Goal: Task Accomplishment & Management: Complete application form

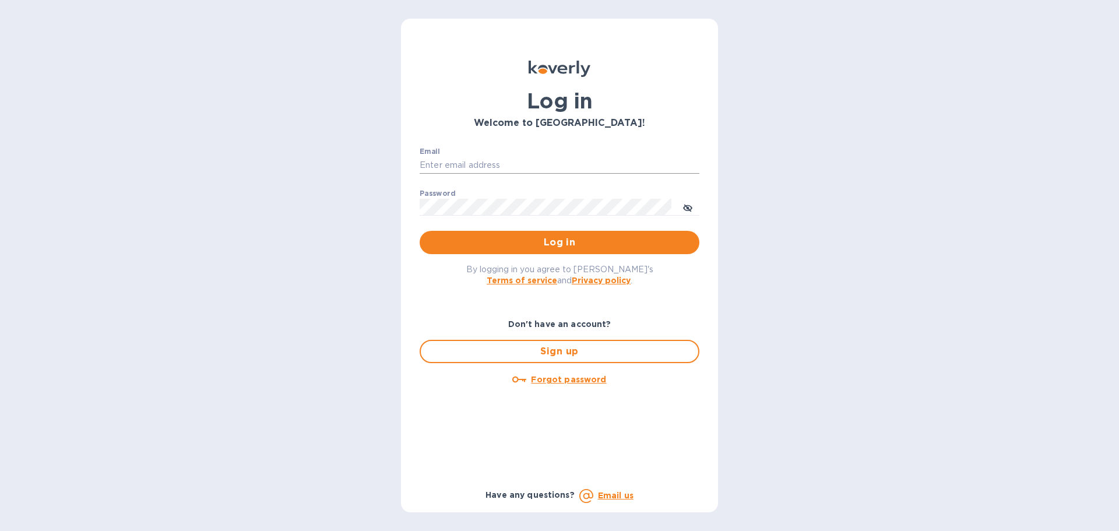
click at [528, 167] on input "Email" at bounding box center [560, 165] width 280 height 17
type input "monica@jorgeordonez.com"
click at [420, 231] on button "Log in" at bounding box center [560, 242] width 280 height 23
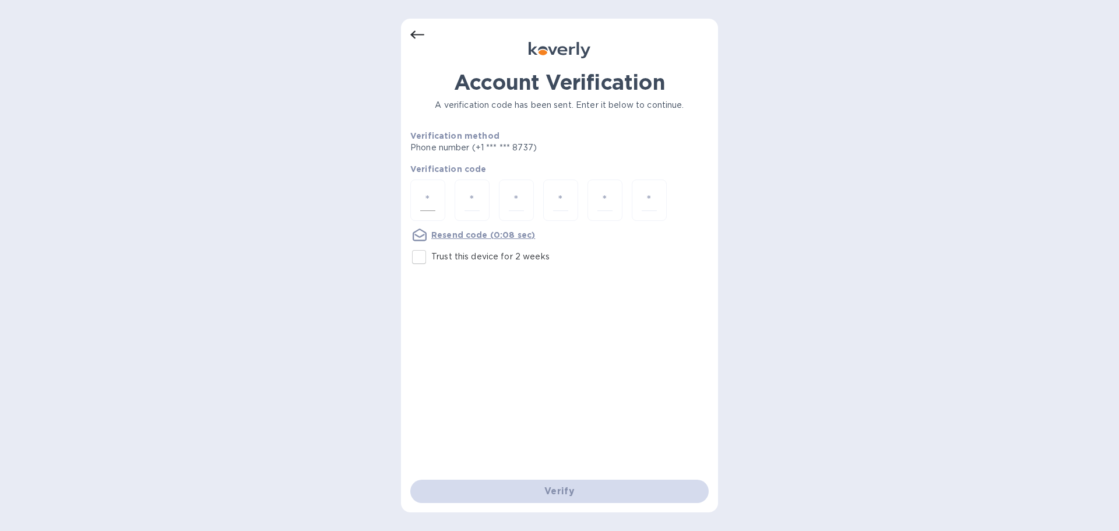
click at [419, 193] on div at bounding box center [427, 200] width 35 height 41
type input "8"
type input "2"
type input "0"
type input "6"
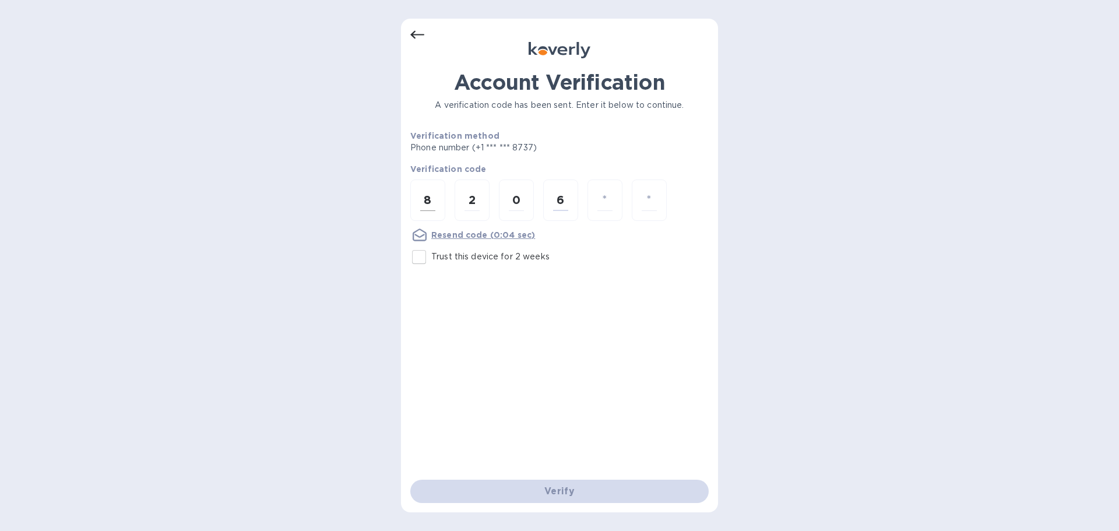
type input "9"
type input "8"
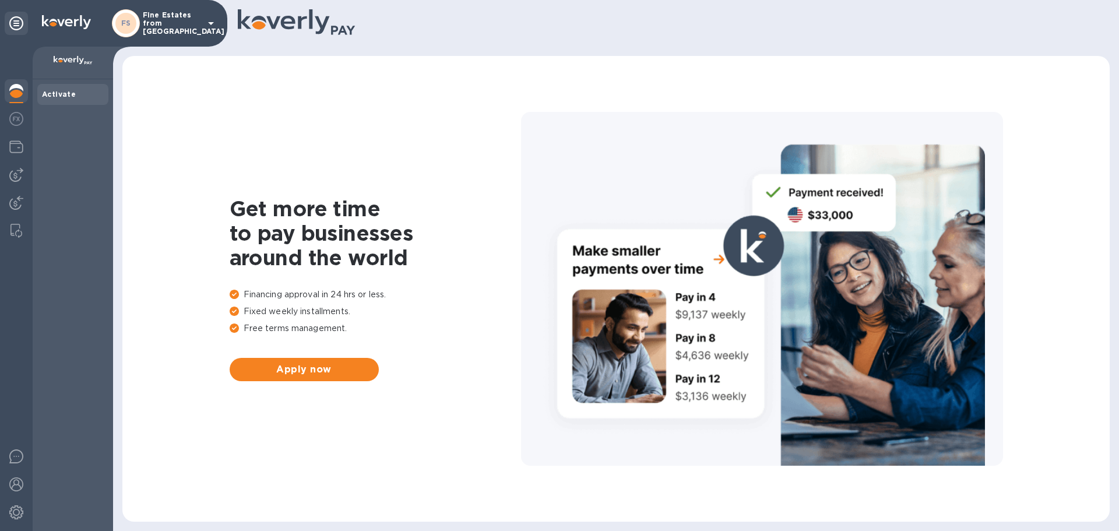
click at [203, 21] on div "FS Fine Estates from Spain" at bounding box center [165, 23] width 106 height 28
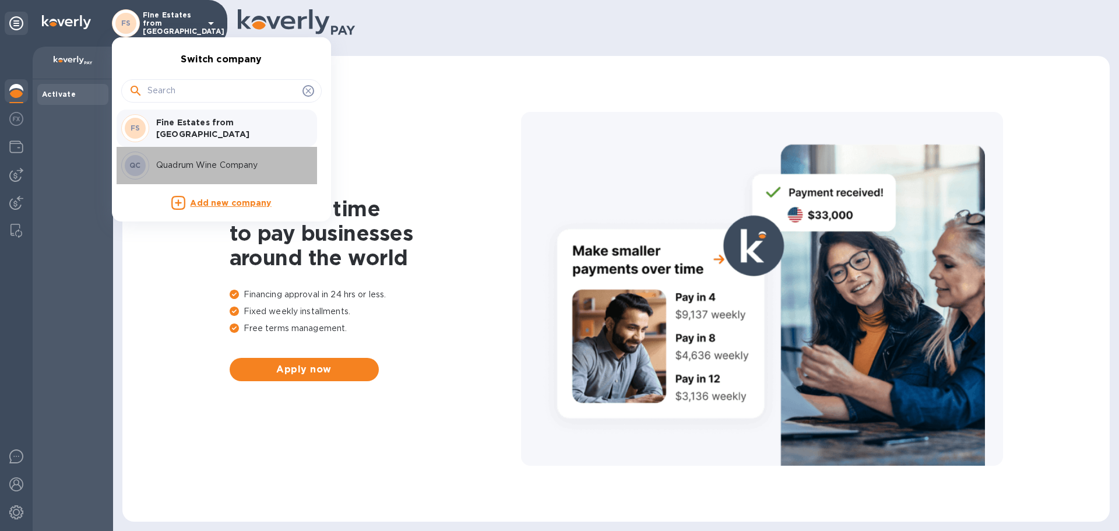
click at [242, 174] on div "QC Quadrum Wine Company" at bounding box center [212, 166] width 182 height 28
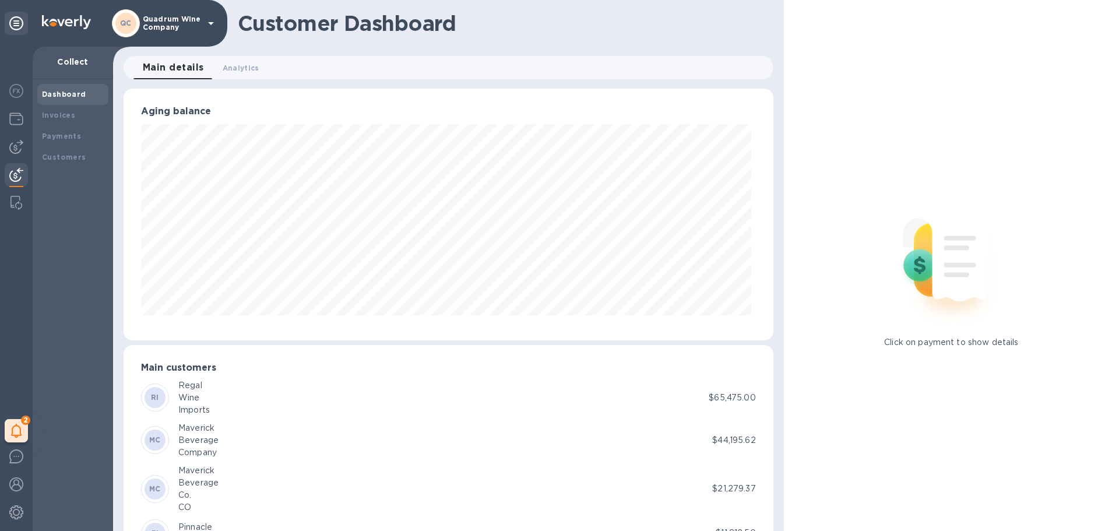
scroll to position [252, 645]
click at [18, 119] on img at bounding box center [16, 119] width 14 height 14
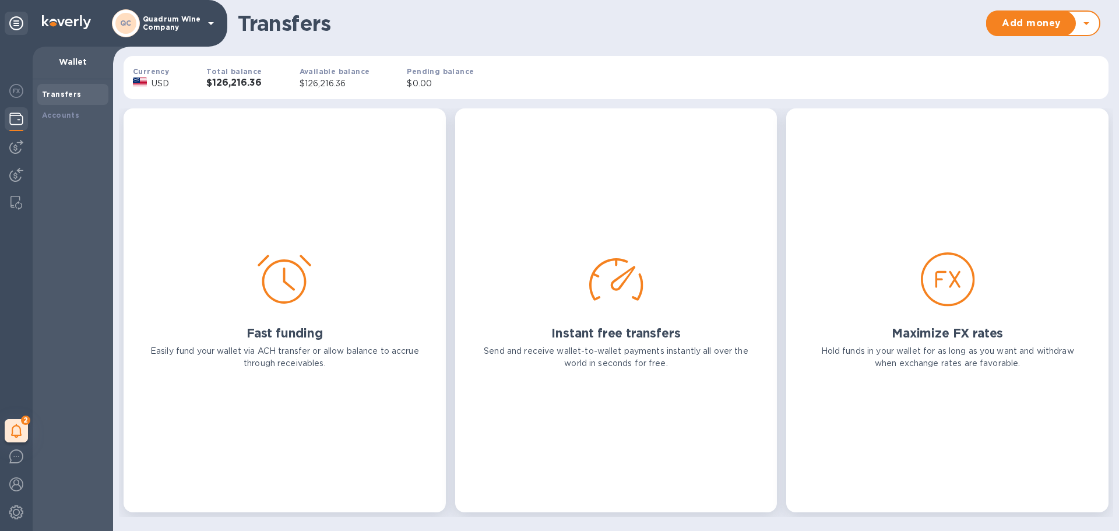
click at [257, 86] on h3 "$126,216.36" at bounding box center [233, 83] width 55 height 11
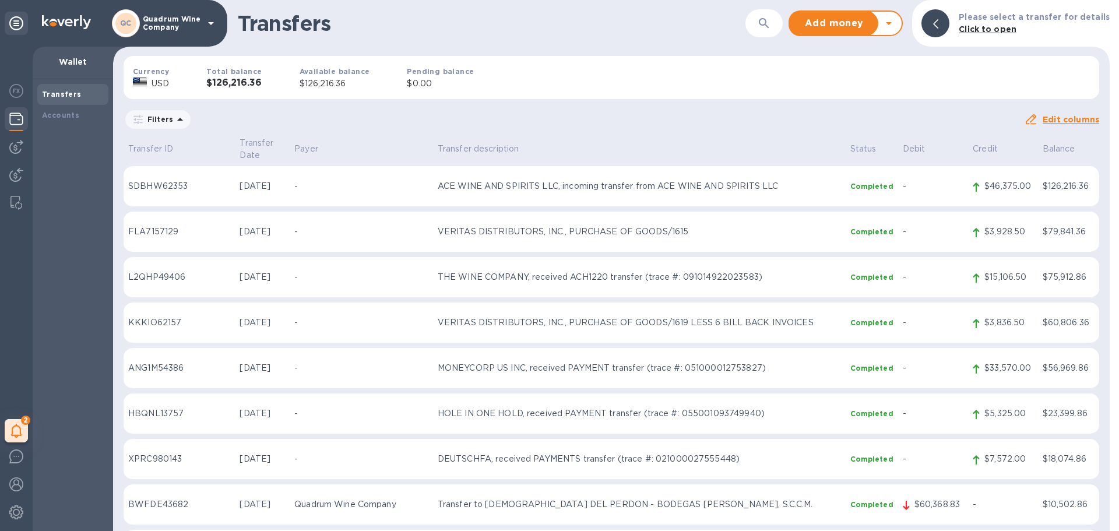
click at [469, 83] on div "Pending balance $0.00" at bounding box center [440, 78] width 104 height 62
click at [206, 83] on div "Total balance $126,216.36" at bounding box center [234, 78] width 93 height 62
click at [697, 180] on p "ACE WINE AND SPIRITS LLC, incoming transfer from ACE WINE AND SPIRITS LLC" at bounding box center [639, 186] width 403 height 12
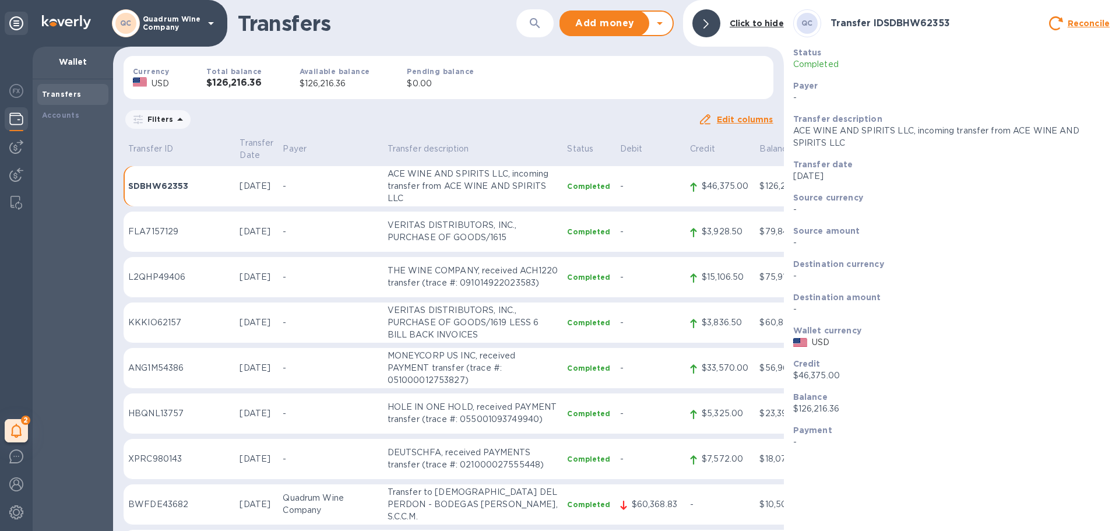
click at [94, 94] on div "Transfers" at bounding box center [73, 95] width 62 height 12
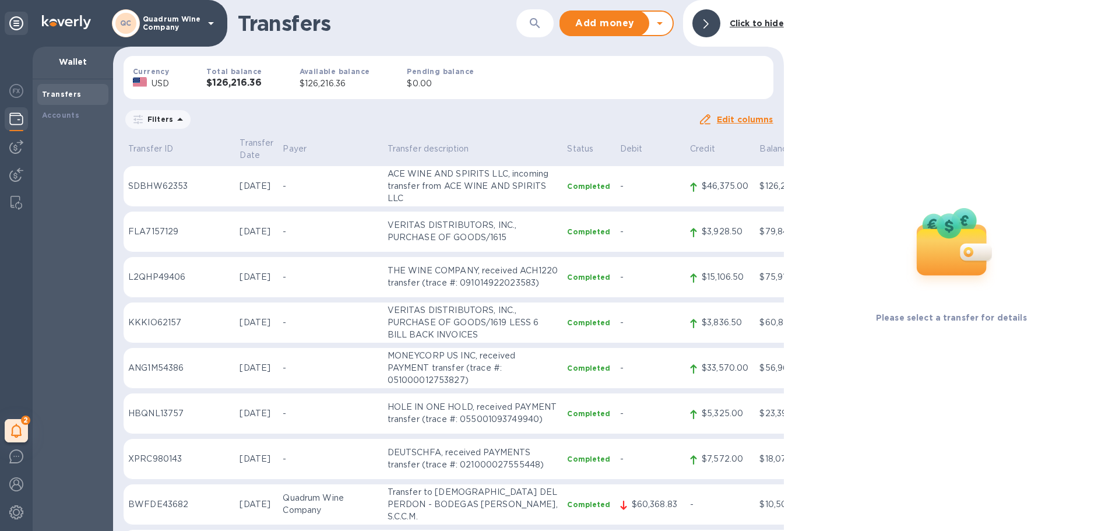
click at [700, 22] on div at bounding box center [707, 23] width 28 height 28
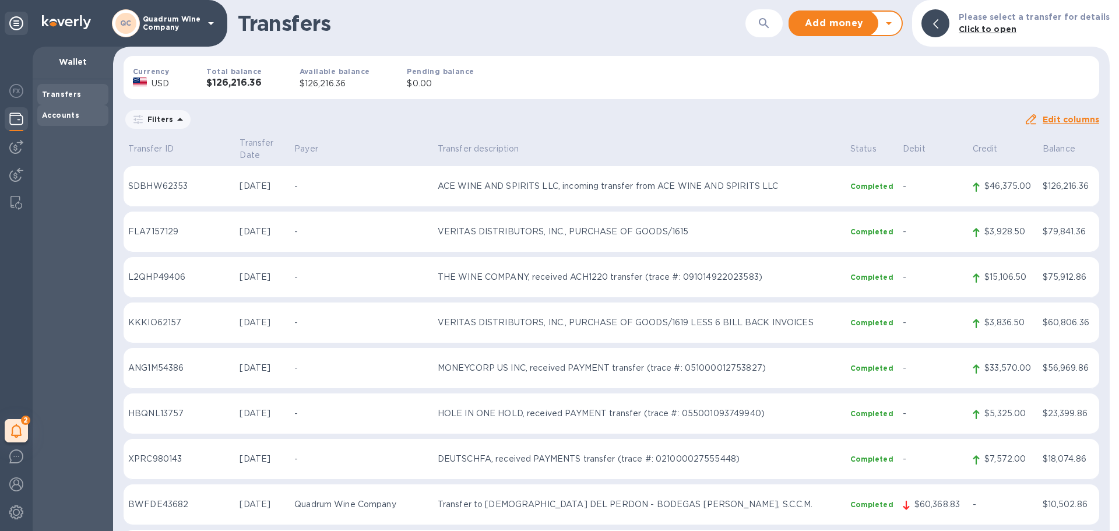
click at [61, 106] on div "Accounts" at bounding box center [72, 115] width 71 height 21
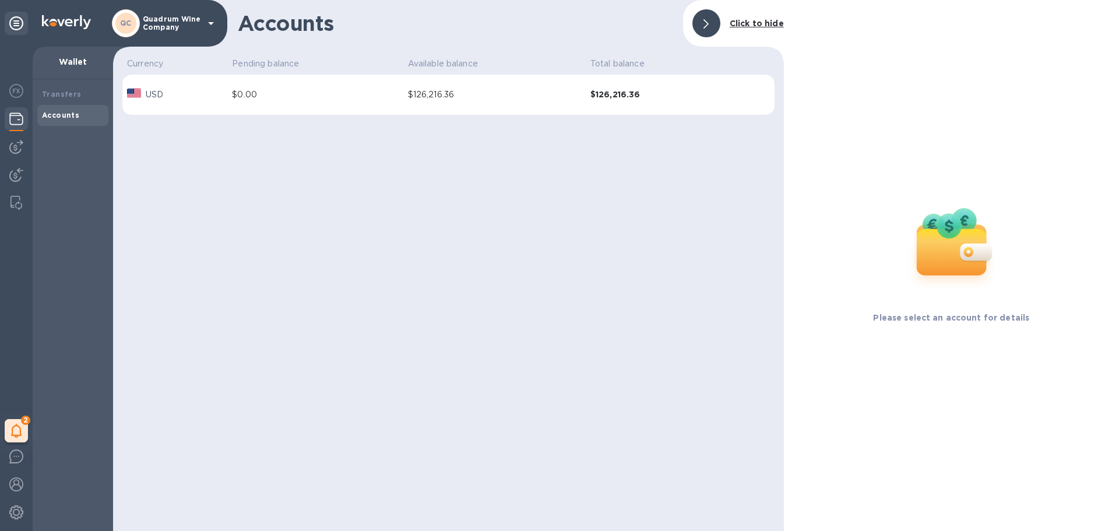
click at [15, 135] on div "2 My tasks" at bounding box center [16, 289] width 33 height 484
click at [12, 145] on img at bounding box center [16, 147] width 14 height 14
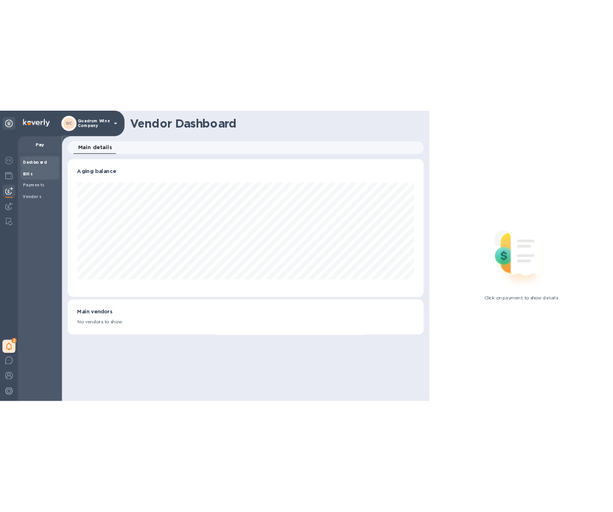
scroll to position [252, 649]
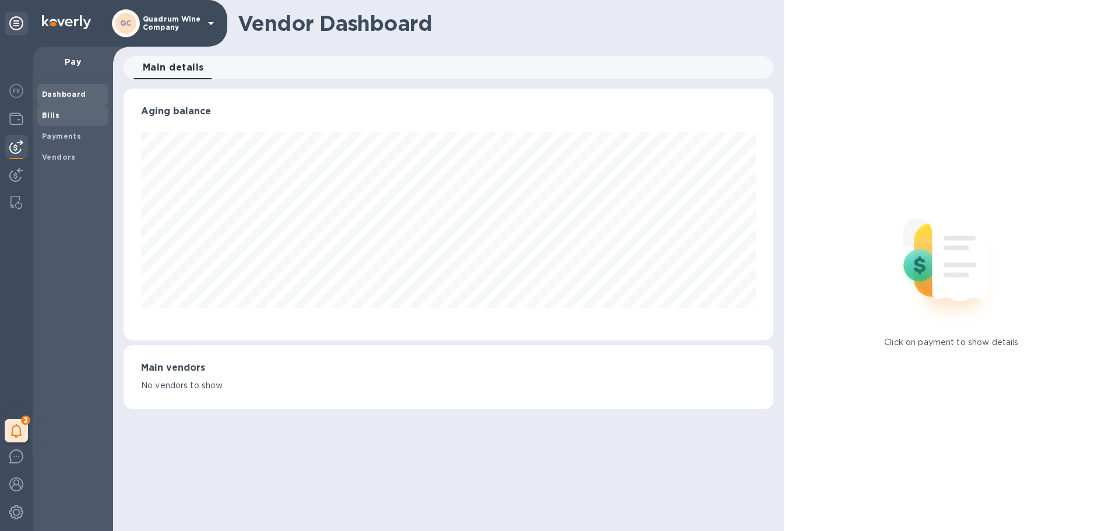
click at [58, 110] on span "Bills" at bounding box center [73, 116] width 62 height 12
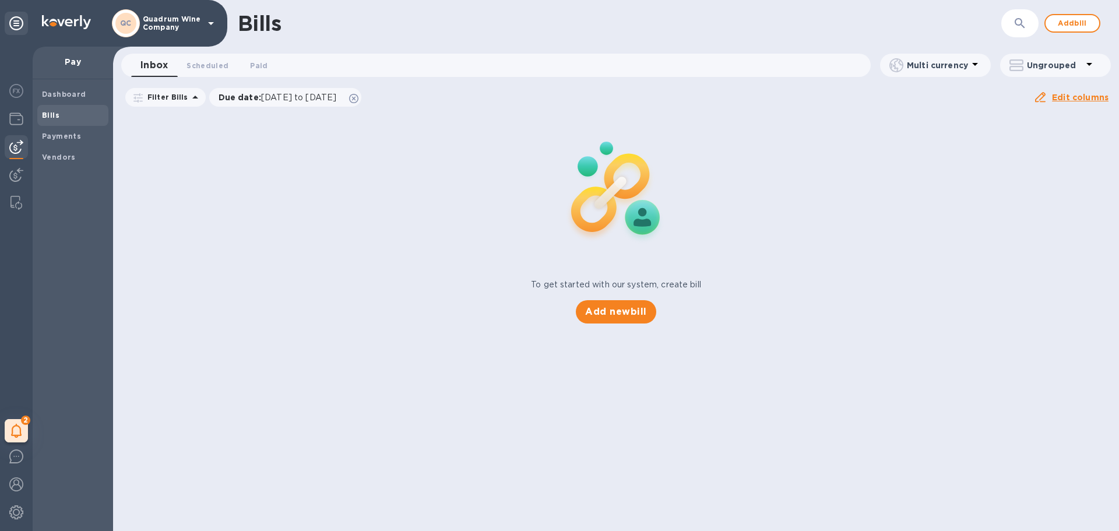
drag, startPoint x: 266, startPoint y: 193, endPoint x: 964, endPoint y: 93, distance: 704.8
click at [272, 192] on div "To get started with our system, create bill Add new bill" at bounding box center [615, 218] width 1015 height 220
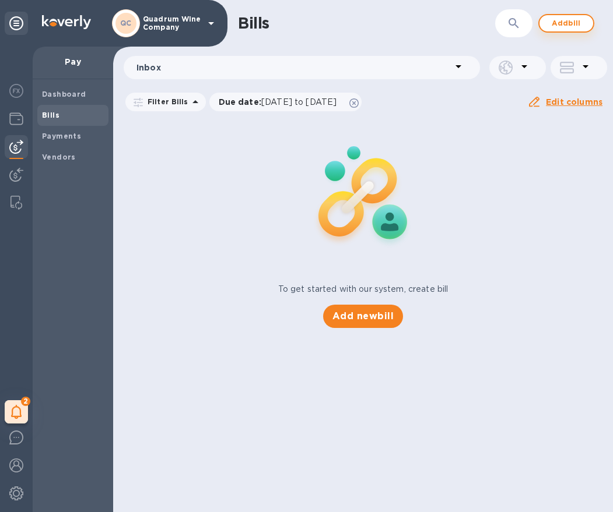
click at [547, 28] on button "Add bill" at bounding box center [566, 23] width 56 height 19
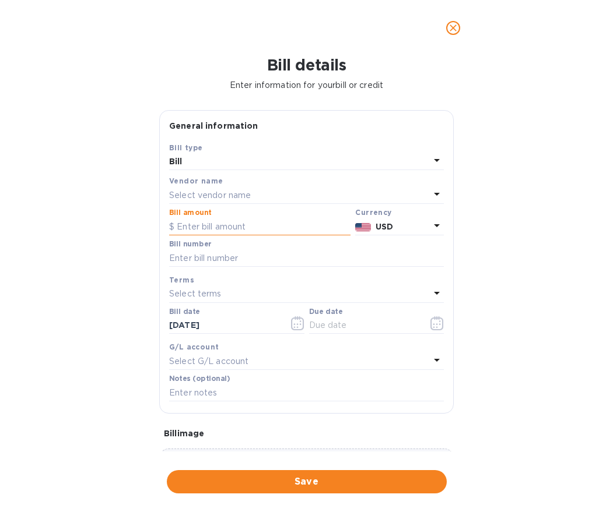
click at [247, 223] on input "text" at bounding box center [259, 226] width 181 height 17
click at [253, 188] on div "Select vendor name" at bounding box center [299, 195] width 261 height 16
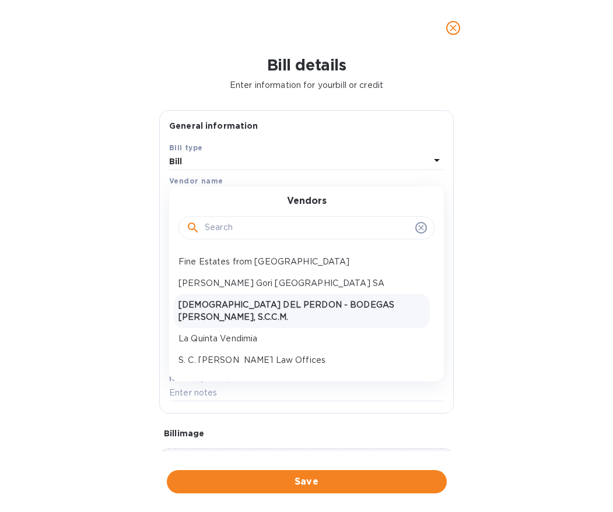
click at [231, 298] on div "[DEMOGRAPHIC_DATA] DEL PERDON - BODEGAS [PERSON_NAME], S.C.C.M." at bounding box center [302, 311] width 256 height 34
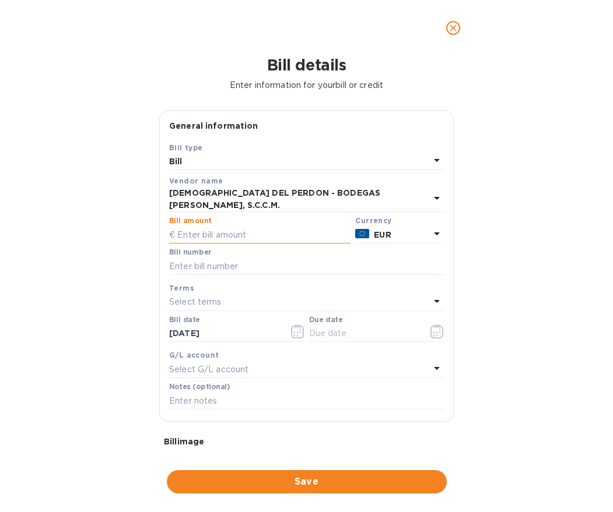
click at [220, 226] on input "text" at bounding box center [259, 234] width 181 height 17
paste input "1"
drag, startPoint x: 248, startPoint y: 230, endPoint x: 125, endPoint y: 222, distance: 123.8
click at [125, 222] on div "Bill details Enter information for your bill or credit General information Save…" at bounding box center [306, 284] width 613 height 456
paste input "82,984.69"
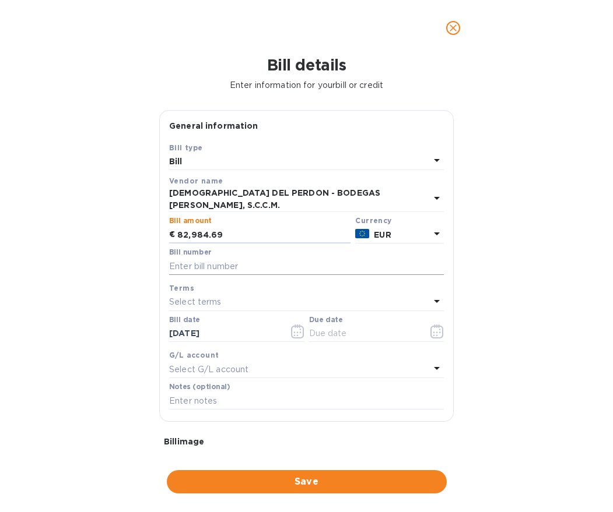
type input "82,984.69"
click at [242, 258] on input "text" at bounding box center [306, 266] width 275 height 17
click at [246, 261] on input "text" at bounding box center [306, 266] width 275 height 17
paste input "0005347E"
click at [236, 263] on input "0005347E-" at bounding box center [306, 266] width 275 height 17
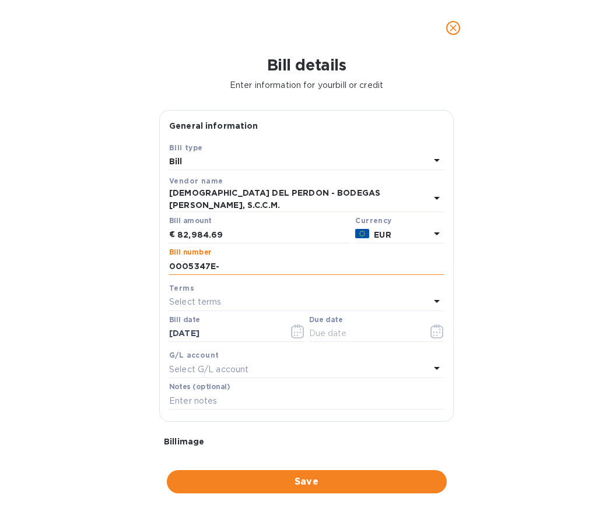
paste input "E-0005433"
type input "0005347E-E-0005433"
click at [220, 296] on p "Select terms" at bounding box center [195, 302] width 52 height 12
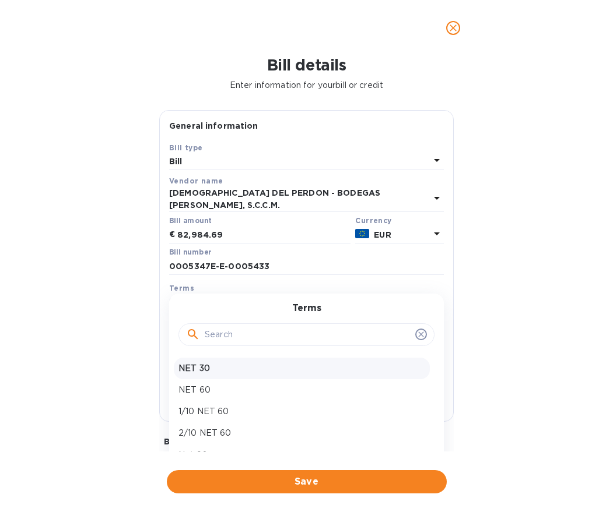
click at [215, 363] on p "NET 30" at bounding box center [301, 369] width 247 height 12
type input "[DATE]"
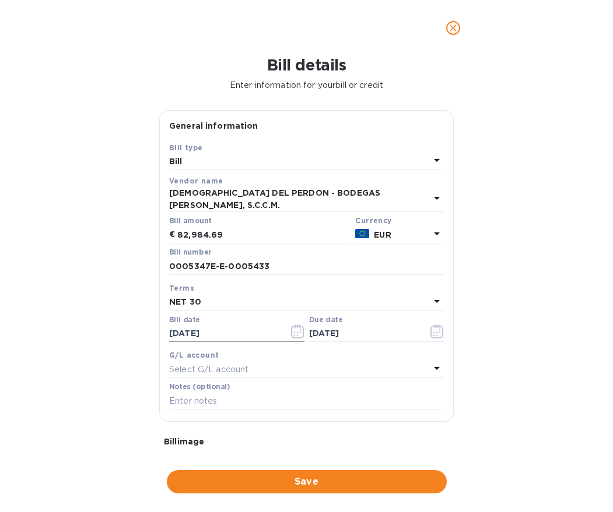
click at [219, 325] on input "[DATE]" at bounding box center [224, 333] width 110 height 17
click at [291, 325] on icon "button" at bounding box center [297, 332] width 13 height 14
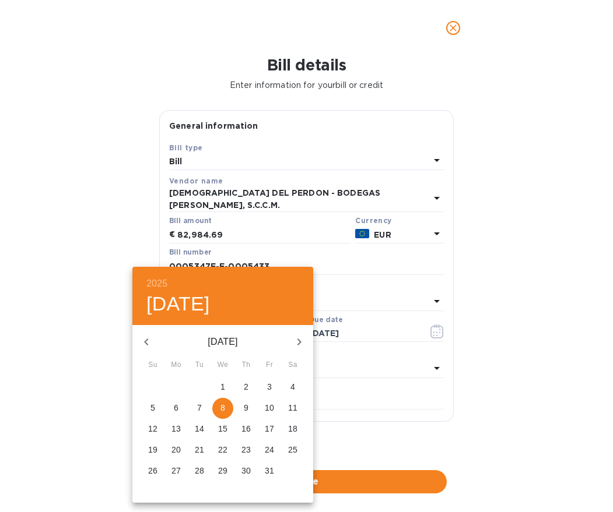
click at [137, 338] on button "button" at bounding box center [146, 342] width 28 height 28
drag, startPoint x: 178, startPoint y: 386, endPoint x: 401, endPoint y: 356, distance: 225.3
click at [184, 386] on span "1" at bounding box center [176, 387] width 21 height 12
type input "[DATE]"
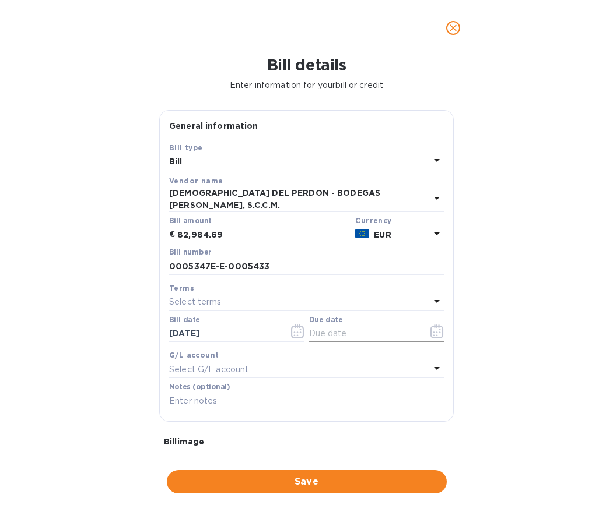
click at [430, 328] on icon "button" at bounding box center [436, 332] width 13 height 14
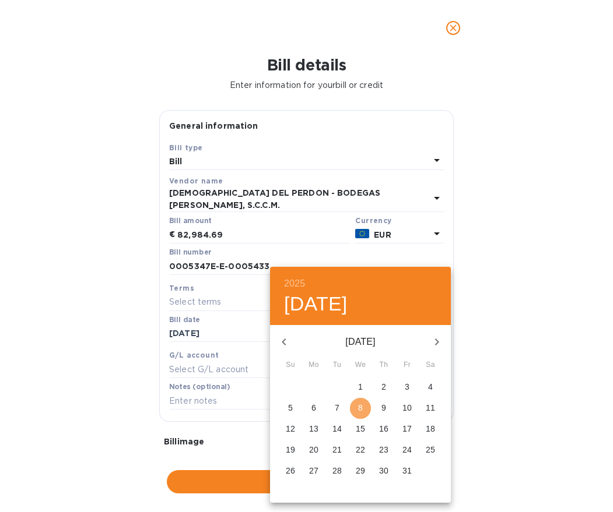
click at [352, 406] on span "8" at bounding box center [360, 408] width 21 height 12
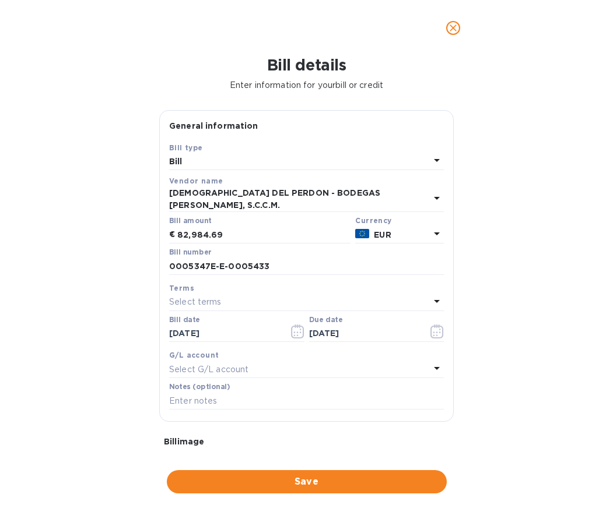
click at [304, 361] on div "Select G/L account" at bounding box center [299, 369] width 261 height 16
click at [419, 316] on div "Due date [DATE]" at bounding box center [376, 329] width 135 height 27
click at [430, 328] on icon "button" at bounding box center [436, 332] width 13 height 14
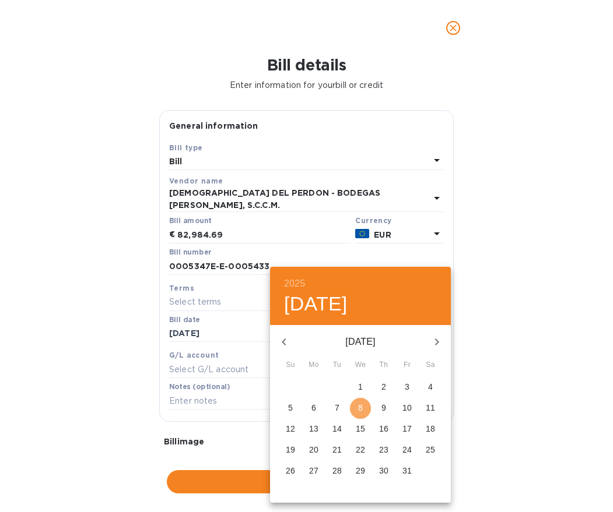
click at [360, 405] on p "8" at bounding box center [360, 408] width 5 height 12
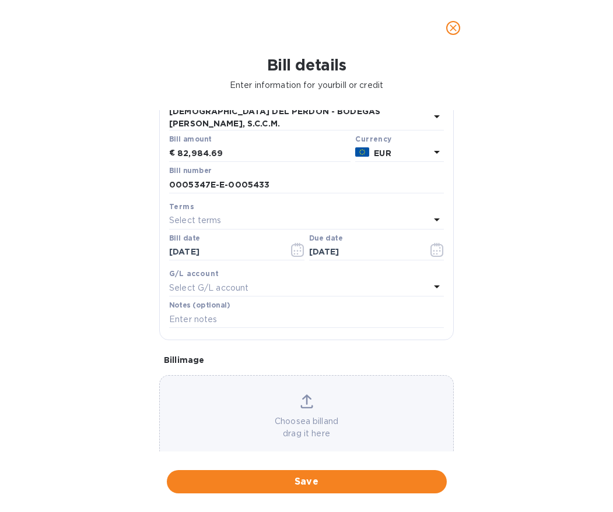
scroll to position [89, 0]
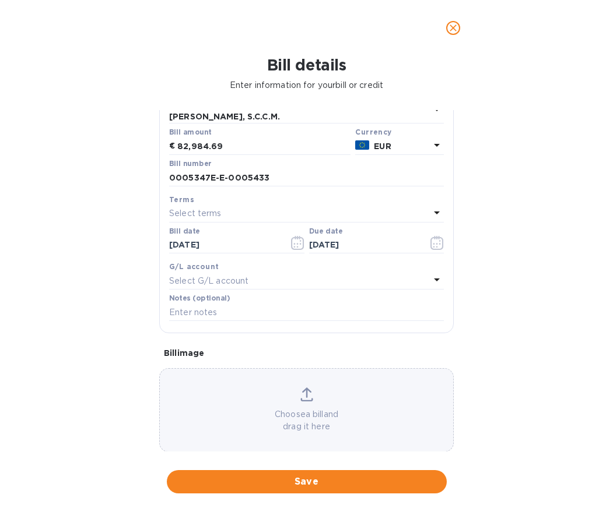
drag, startPoint x: 17, startPoint y: 307, endPoint x: 255, endPoint y: 251, distance: 244.3
click at [17, 307] on div "Bill details Enter information for your bill or credit General information Save…" at bounding box center [306, 284] width 613 height 456
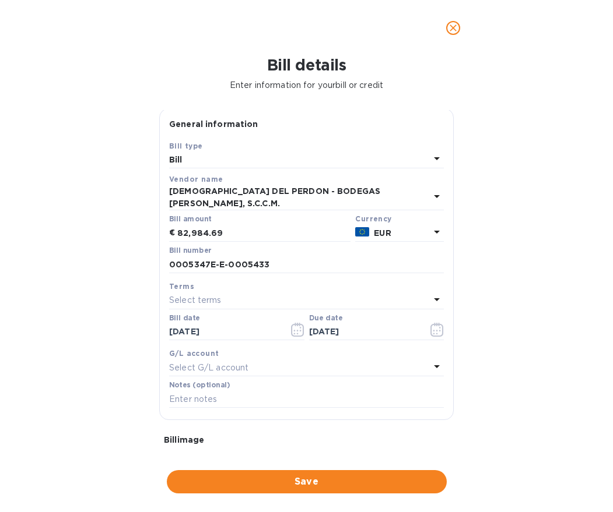
scroll to position [0, 0]
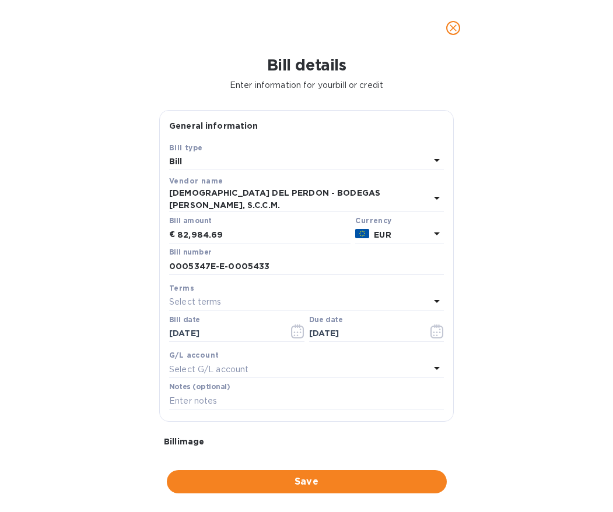
click at [244, 294] on div "Select terms" at bounding box center [299, 302] width 261 height 16
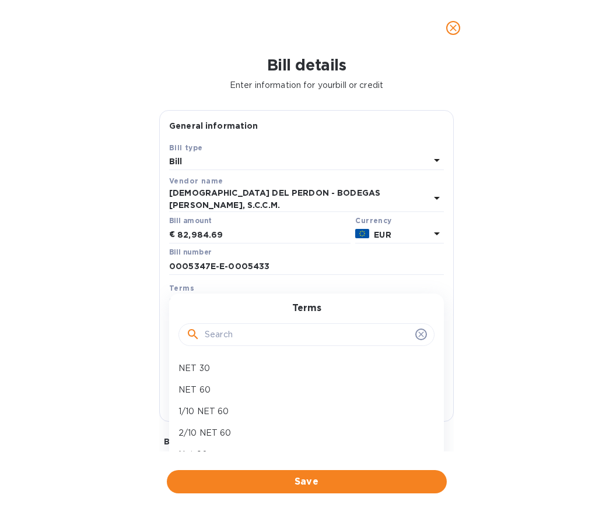
click at [129, 331] on div "Bill details Enter information for your bill or credit General information Save…" at bounding box center [306, 284] width 613 height 456
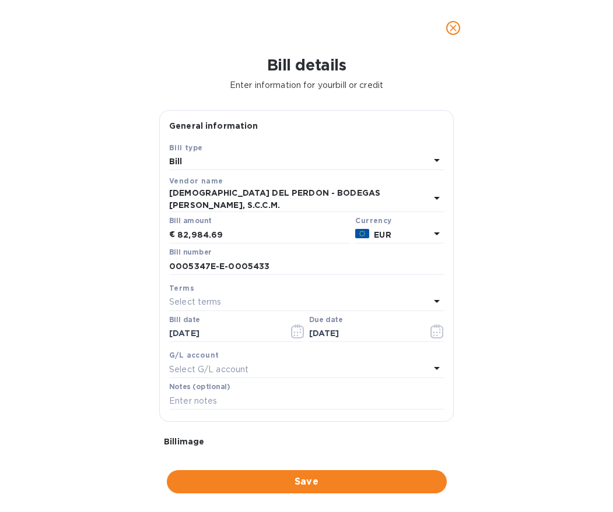
click at [270, 294] on div "Select terms" at bounding box center [299, 302] width 261 height 16
click at [78, 320] on div "Bill details Enter information for your bill or credit General information Save…" at bounding box center [306, 284] width 613 height 456
click at [353, 297] on div "Select terms" at bounding box center [299, 302] width 261 height 16
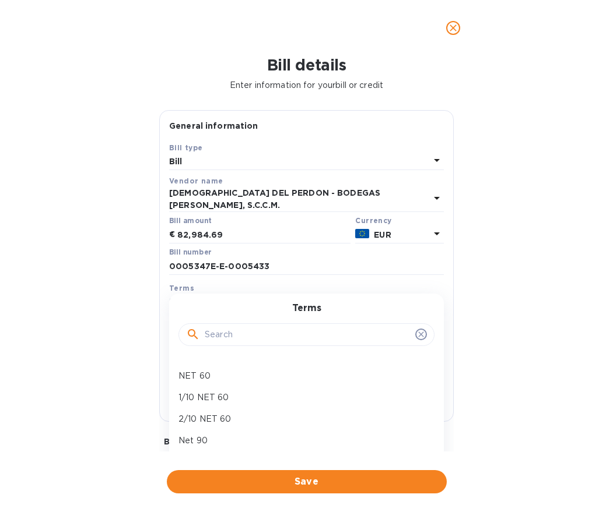
scroll to position [17, 0]
click at [91, 366] on div "Bill details Enter information for your bill or credit General information Save…" at bounding box center [306, 284] width 613 height 456
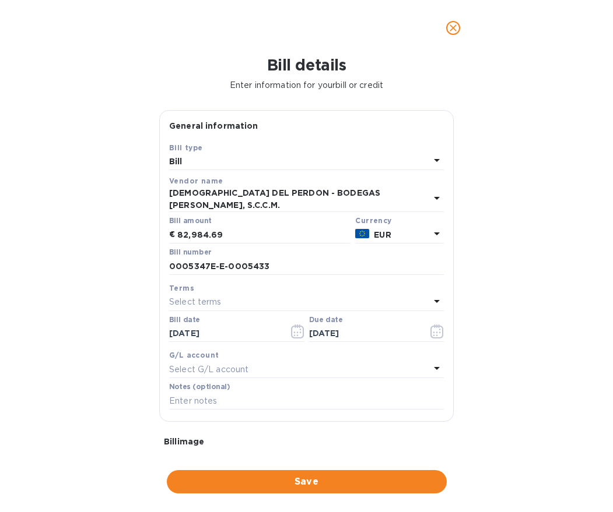
click at [248, 294] on div "Select terms" at bounding box center [299, 302] width 261 height 16
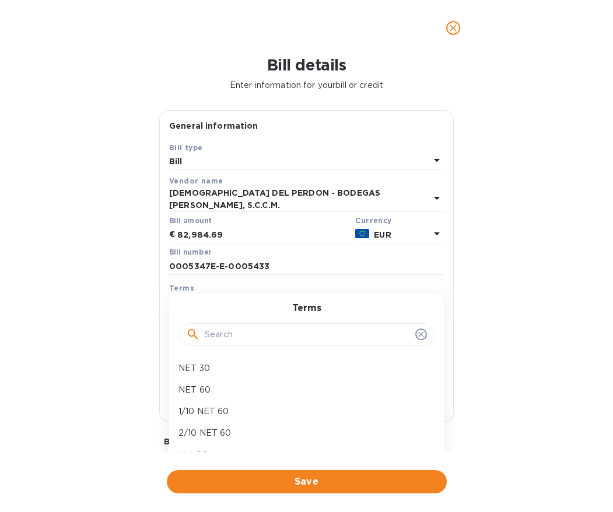
click at [13, 346] on div "Bill details Enter information for your bill or credit General information Save…" at bounding box center [306, 284] width 613 height 456
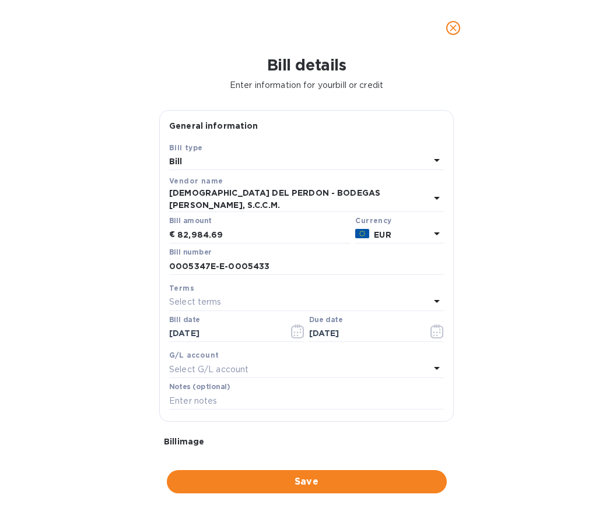
click at [317, 294] on div "Select terms" at bounding box center [299, 302] width 261 height 16
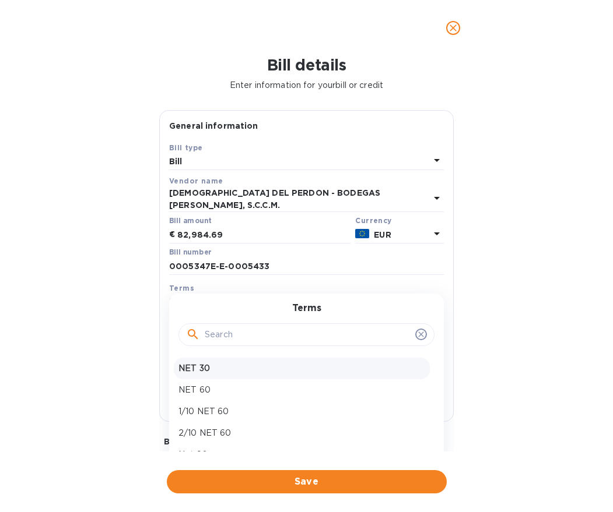
click at [223, 367] on p "NET 30" at bounding box center [301, 369] width 247 height 12
type input "[DATE]"
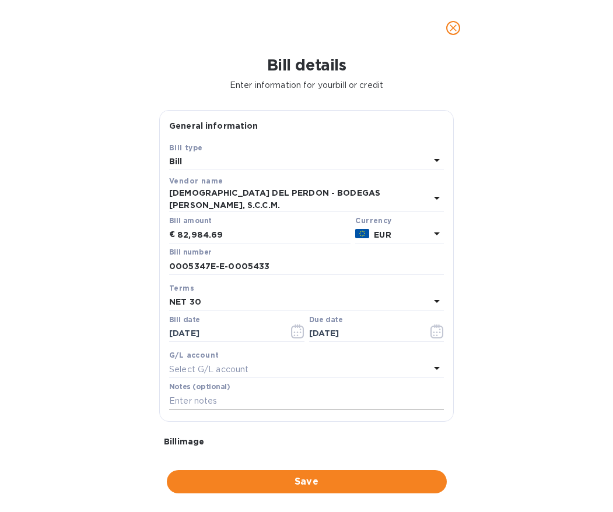
scroll to position [94, 0]
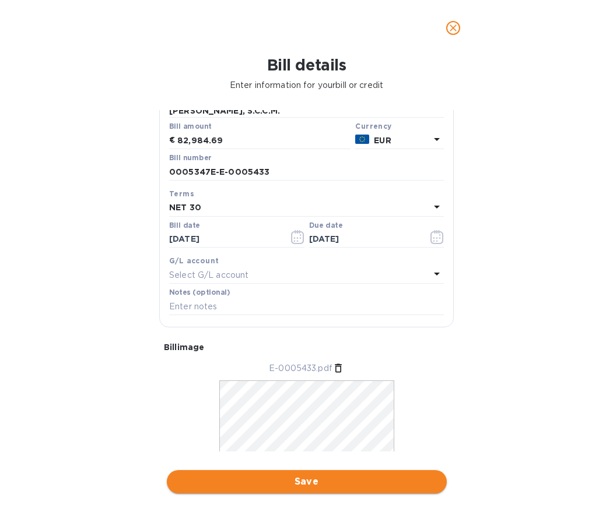
click at [282, 485] on span "Save" at bounding box center [306, 482] width 261 height 14
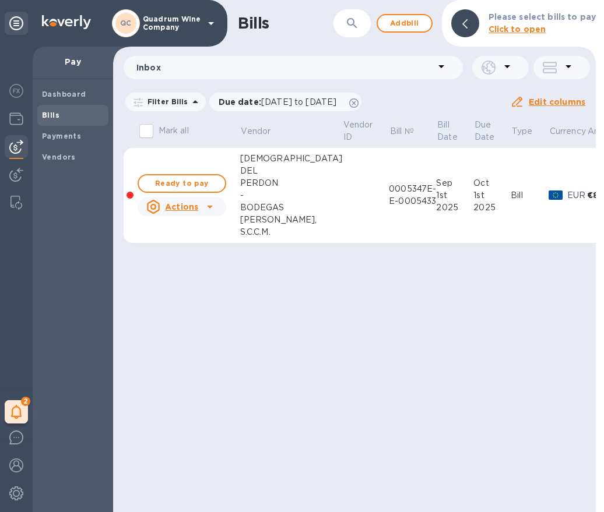
click at [389, 183] on div "0005347E-E-0005433" at bounding box center [412, 195] width 47 height 24
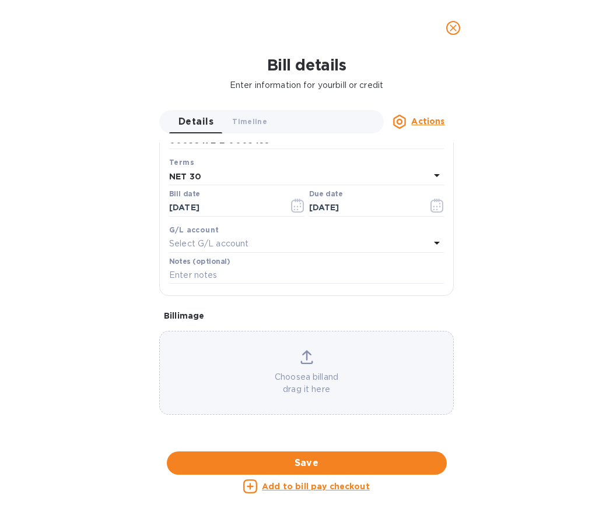
scroll to position [507, 0]
click at [333, 486] on u "Add to bill pay checkout" at bounding box center [316, 486] width 108 height 9
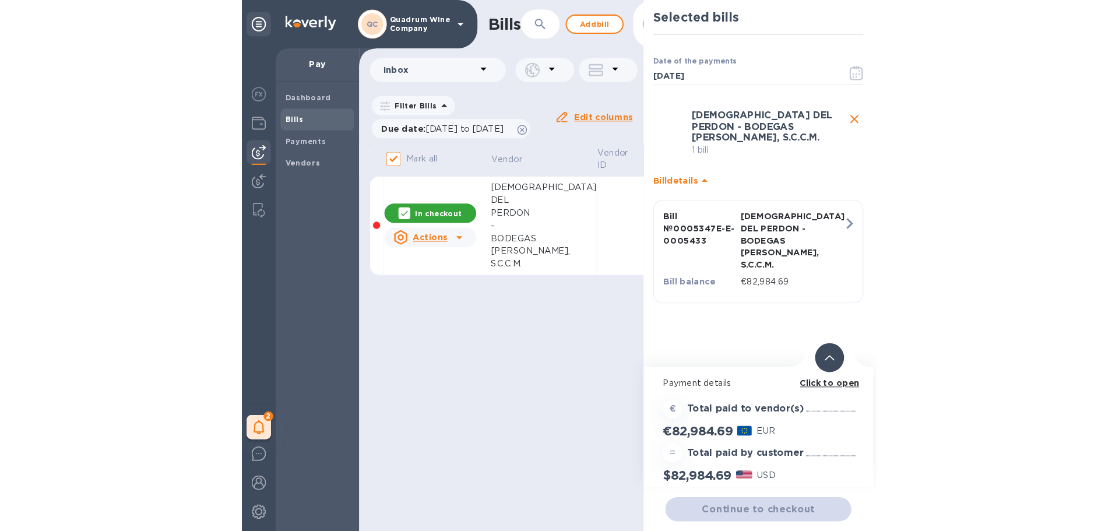
scroll to position [178, 0]
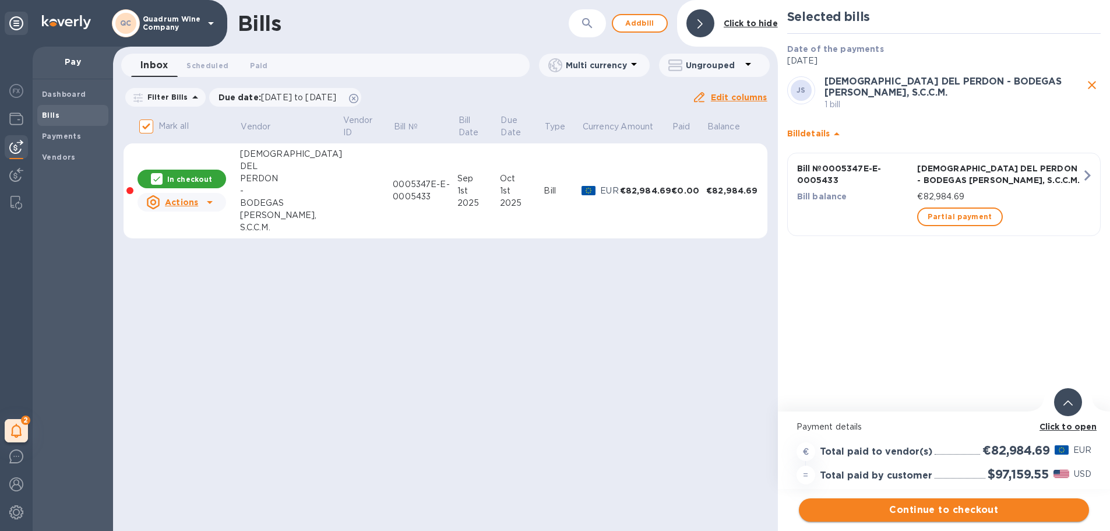
click at [872, 502] on button "Continue to checkout" at bounding box center [944, 509] width 290 height 23
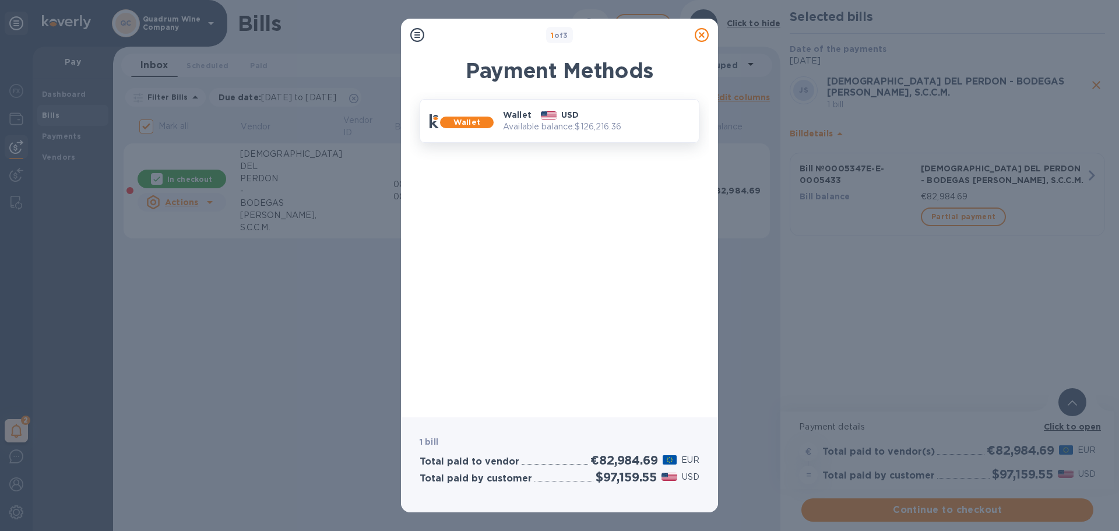
click at [559, 133] on p "Available balance: $126,216.36" at bounding box center [596, 127] width 187 height 12
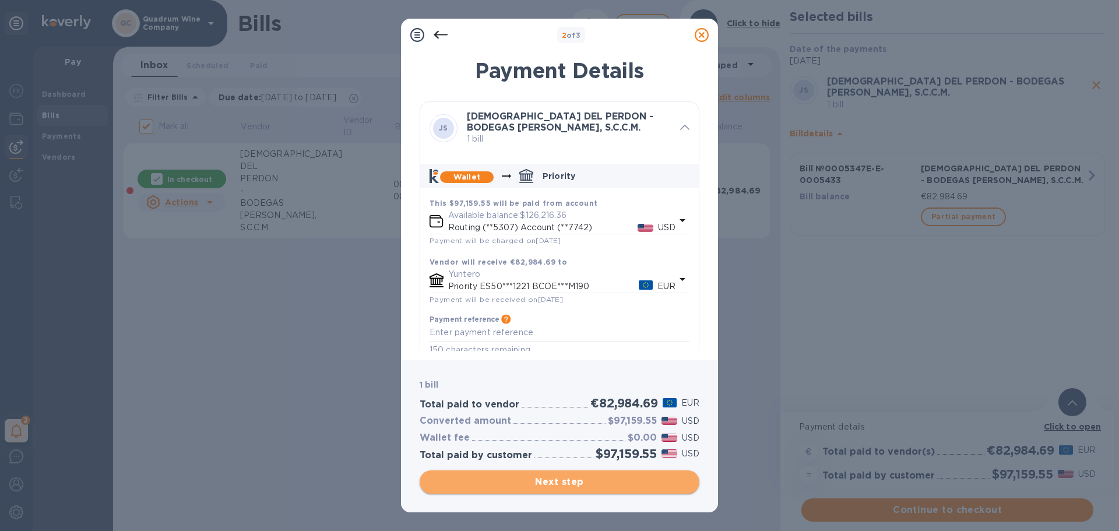
click at [562, 479] on span "Next step" at bounding box center [559, 482] width 261 height 14
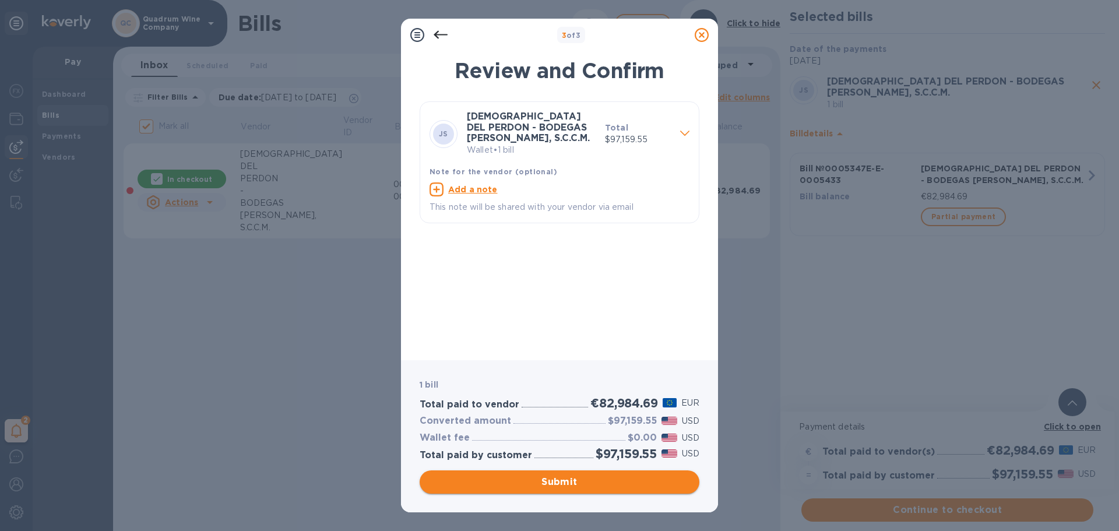
click at [525, 477] on span "Submit" at bounding box center [559, 482] width 261 height 14
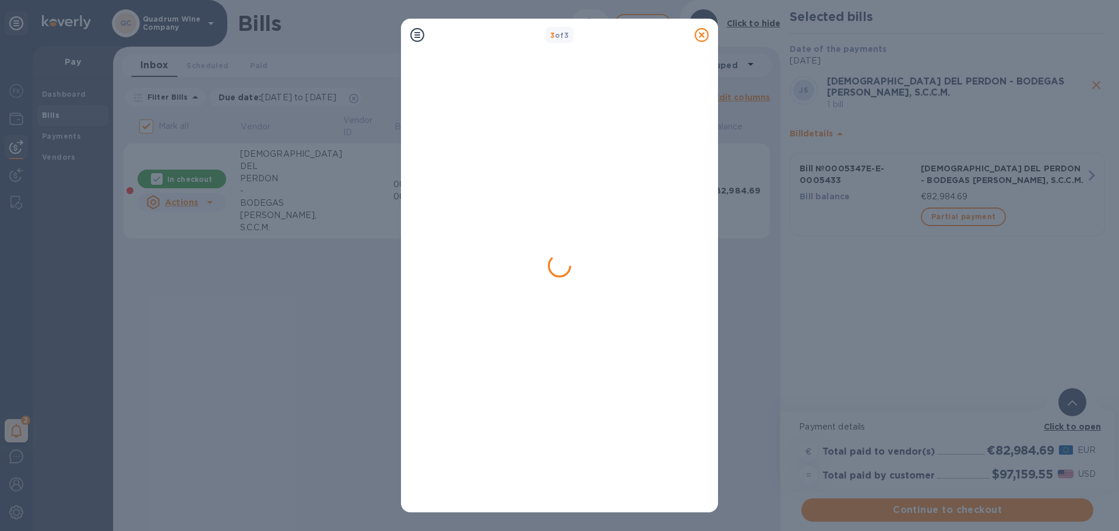
checkbox input "false"
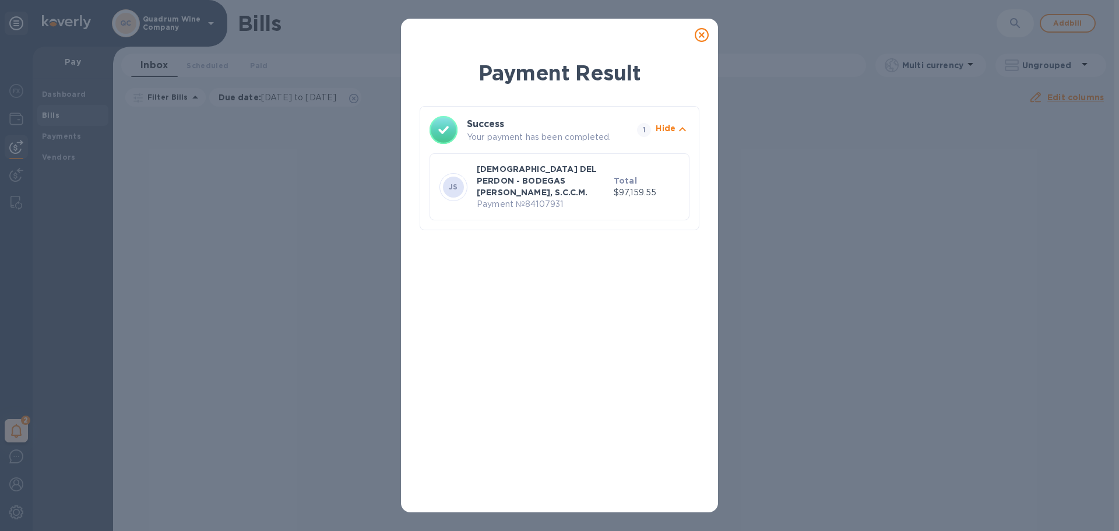
click at [550, 177] on p "[DEMOGRAPHIC_DATA] DEL PERDON - BODEGAS [PERSON_NAME], S.C.C.M." at bounding box center [543, 180] width 132 height 35
click at [709, 29] on div at bounding box center [701, 34] width 23 height 23
click at [702, 32] on icon at bounding box center [702, 35] width 14 height 14
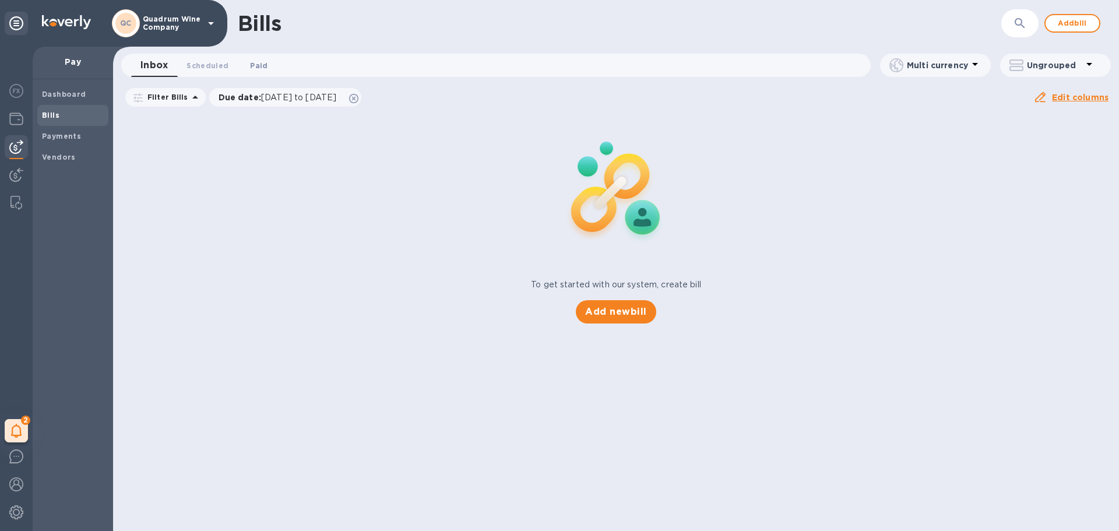
click at [262, 69] on span "Paid 0" at bounding box center [258, 65] width 17 height 12
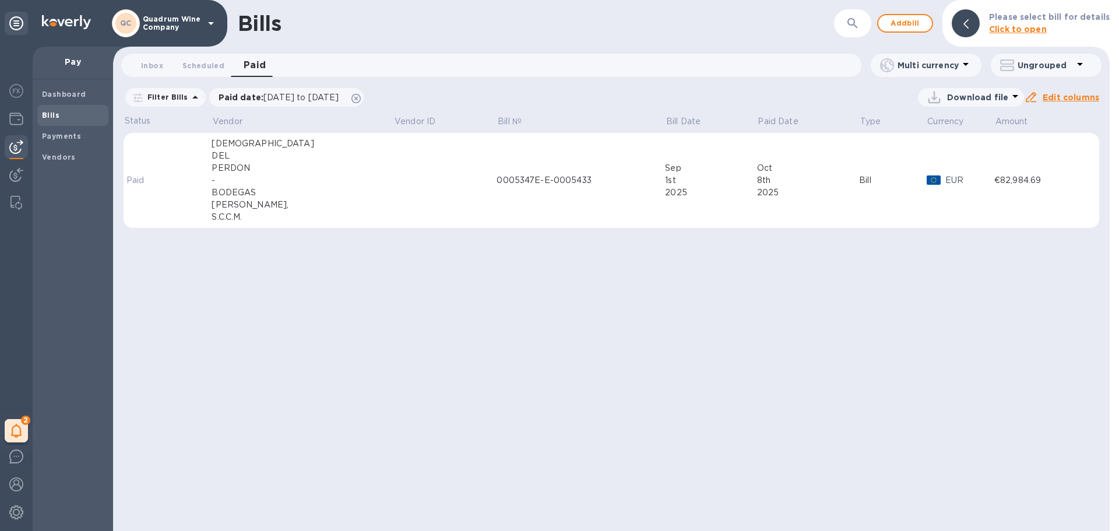
click at [497, 195] on td "0005347E-E-0005433" at bounding box center [581, 181] width 168 height 96
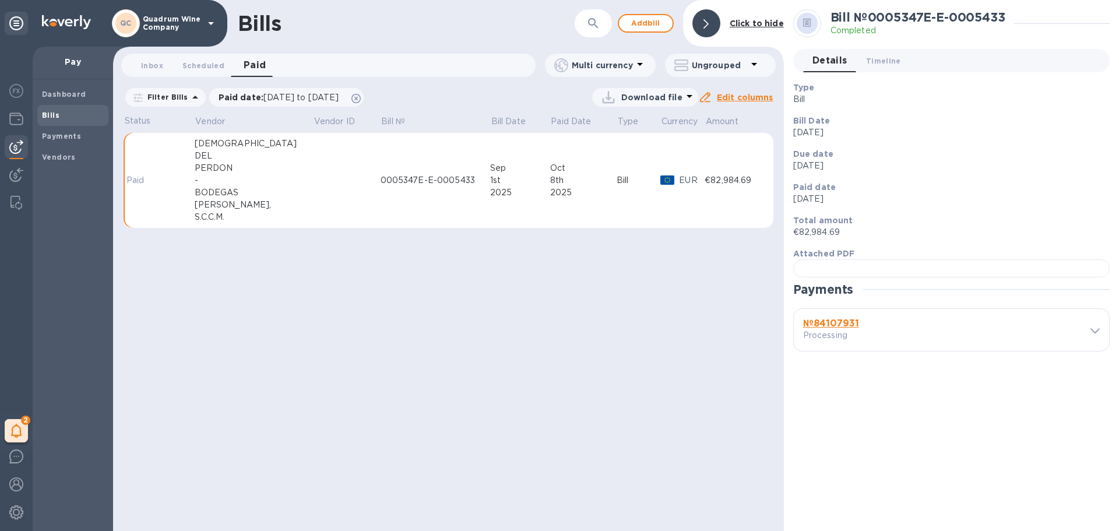
drag, startPoint x: 956, startPoint y: 196, endPoint x: 967, endPoint y: 157, distance: 40.0
click at [957, 194] on p "[DATE]" at bounding box center [946, 199] width 307 height 12
